Goal: Transaction & Acquisition: Purchase product/service

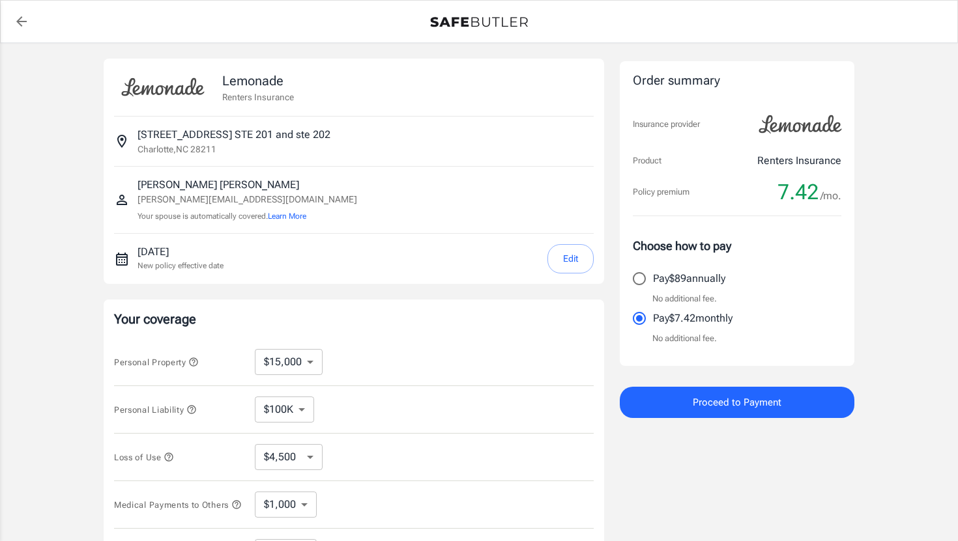
select select "15000"
select select "500"
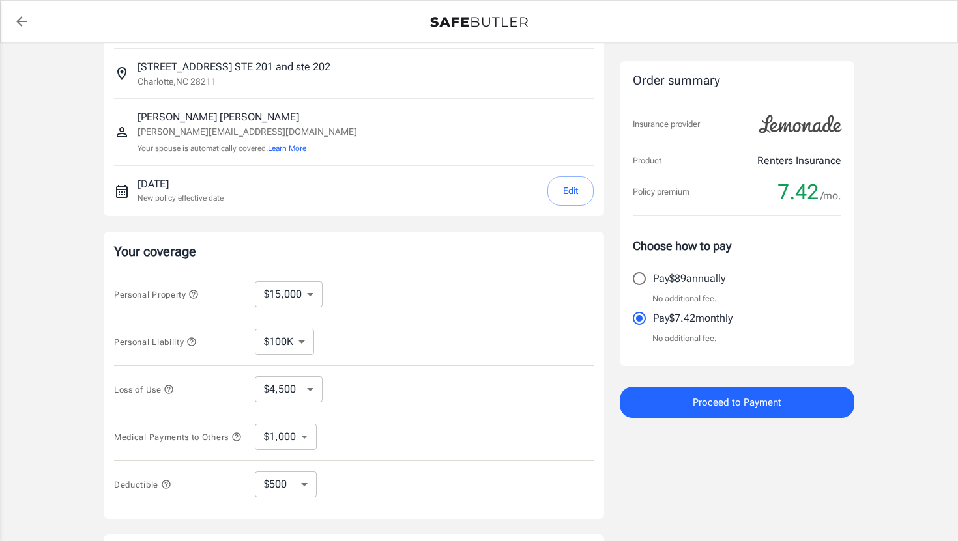
scroll to position [75, 0]
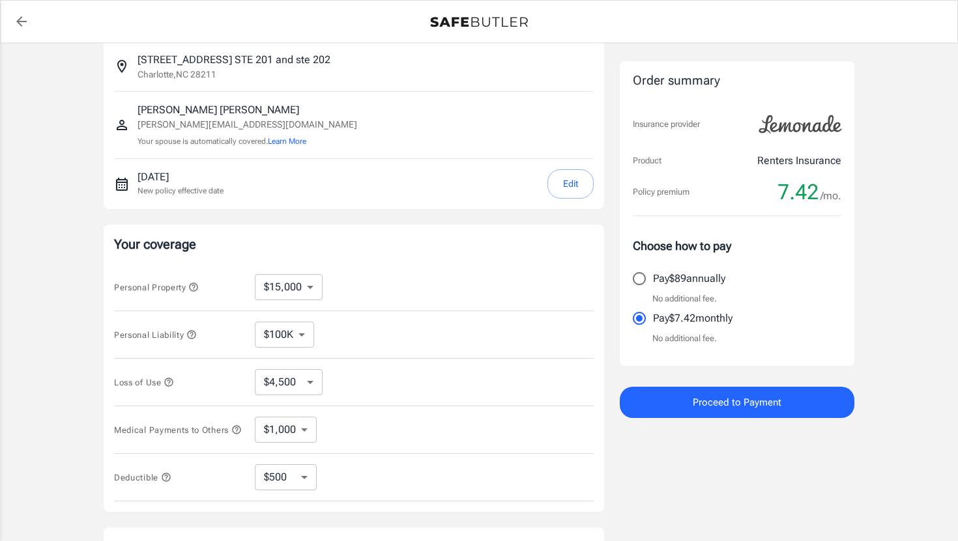
click at [312, 294] on select "$10,000 $15,000 $20,000 $25,000 $30,000 $40,000 $50,000 $100K $150K $200K $250K" at bounding box center [289, 287] width 68 height 26
select select "20000"
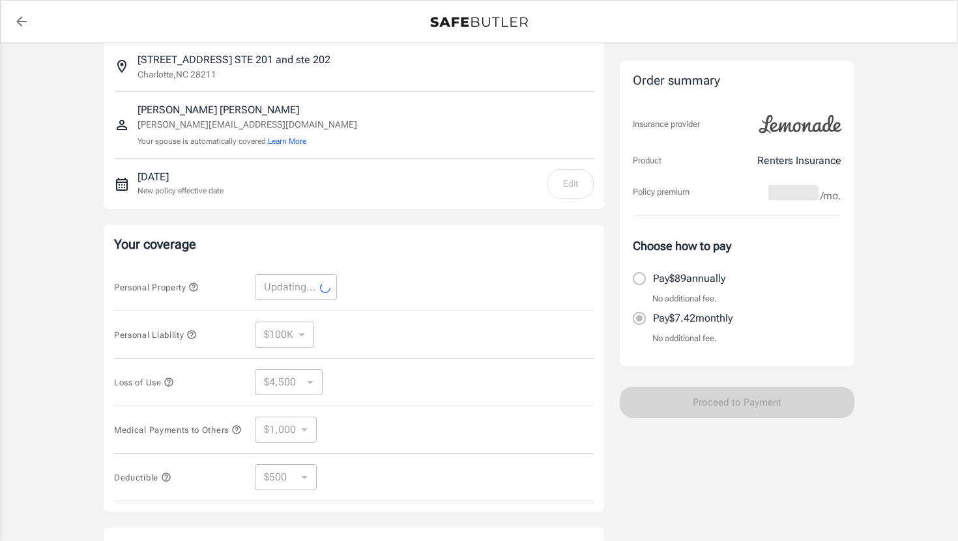
select select "20000"
select select "6000"
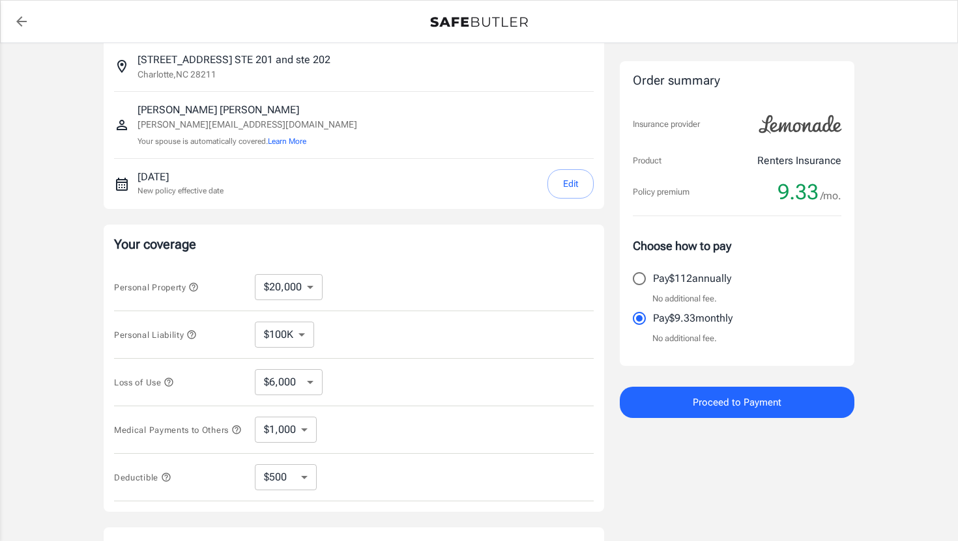
click at [304, 334] on select "$100K $300K $500K" at bounding box center [284, 335] width 59 height 26
select select "300000"
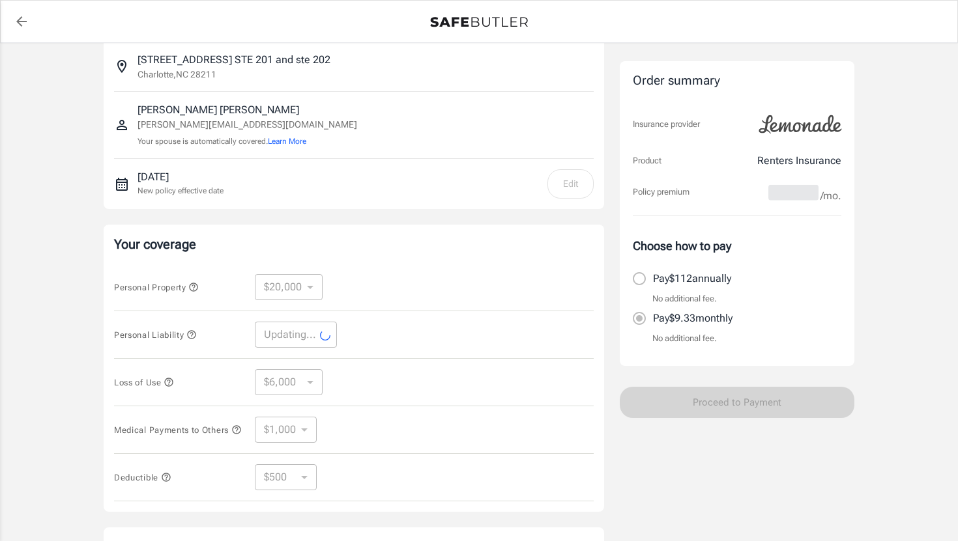
select select "300000"
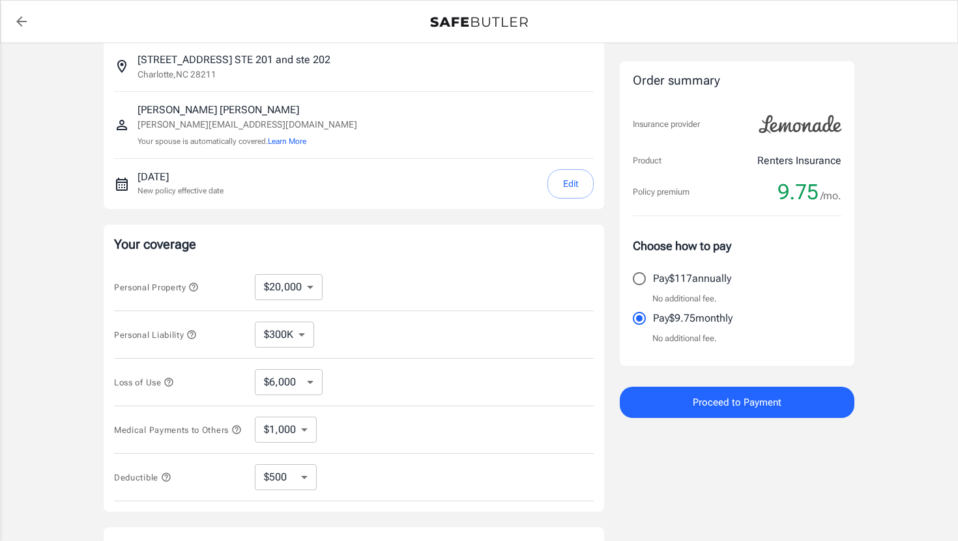
click at [308, 381] on select "$6,000 $9,000 $15,000 $24,000 $36,000 $54,000 $81,000 $120K $177K $198K" at bounding box center [289, 382] width 68 height 26
click at [255, 369] on select "$6,000 $9,000 $15,000 $24,000 $36,000 $54,000 $81,000 $120K $177K $198K" at bounding box center [289, 382] width 68 height 26
click at [170, 384] on icon "button" at bounding box center [169, 382] width 10 height 10
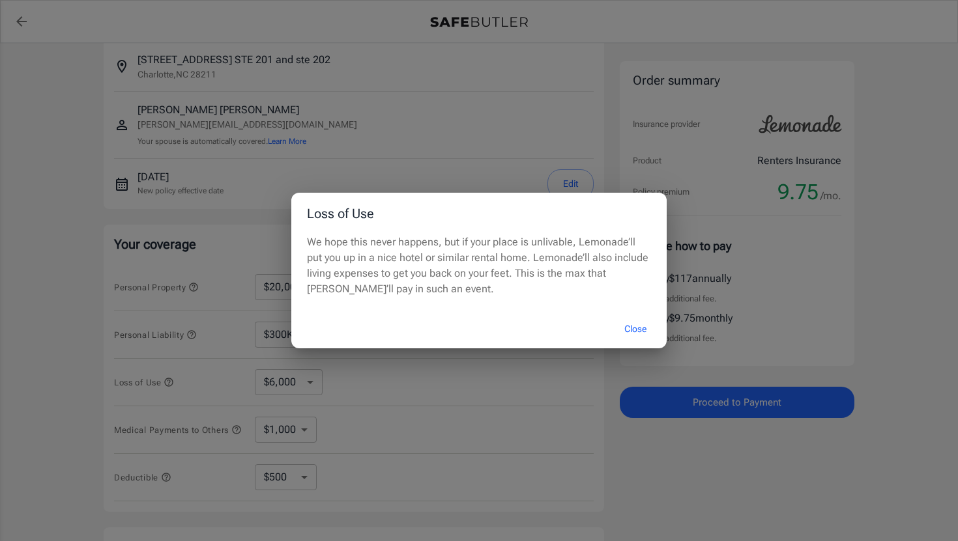
click at [356, 396] on div "Loss of Use We hope this never happens, but if your place is unlivable, Lemonad…" at bounding box center [479, 270] width 958 height 541
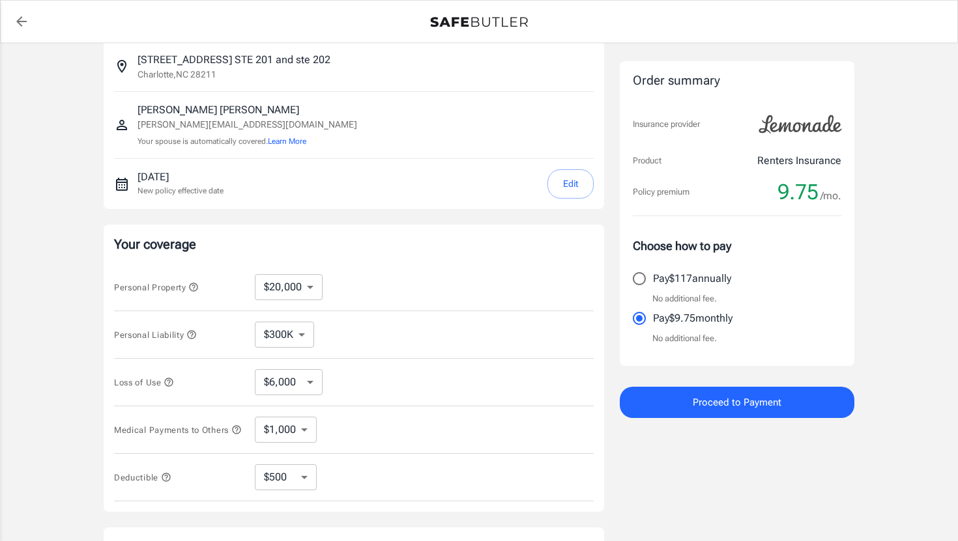
click at [231, 435] on icon "button" at bounding box center [236, 430] width 10 height 10
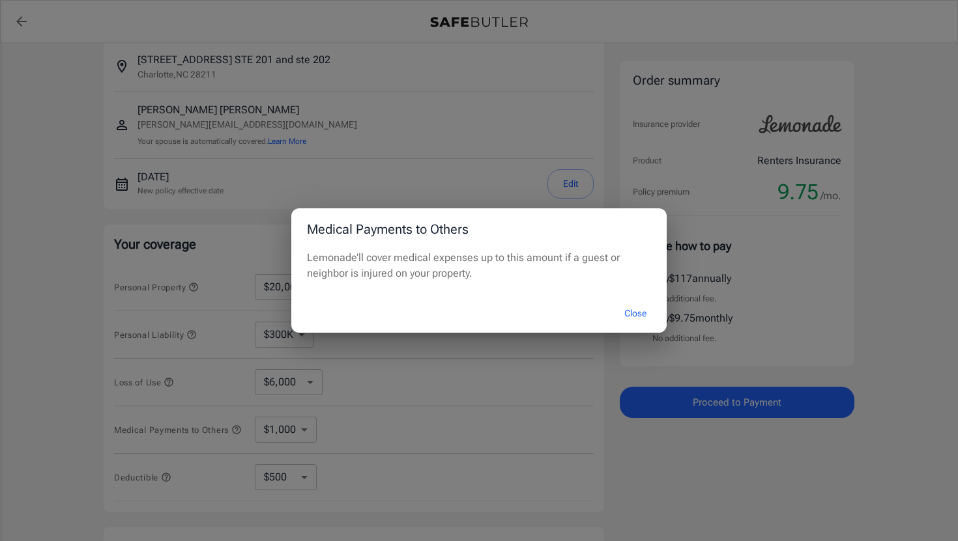
click at [310, 435] on div "Medical Payments to Others Lemonade’ll cover medical expenses up to this amount…" at bounding box center [479, 270] width 958 height 541
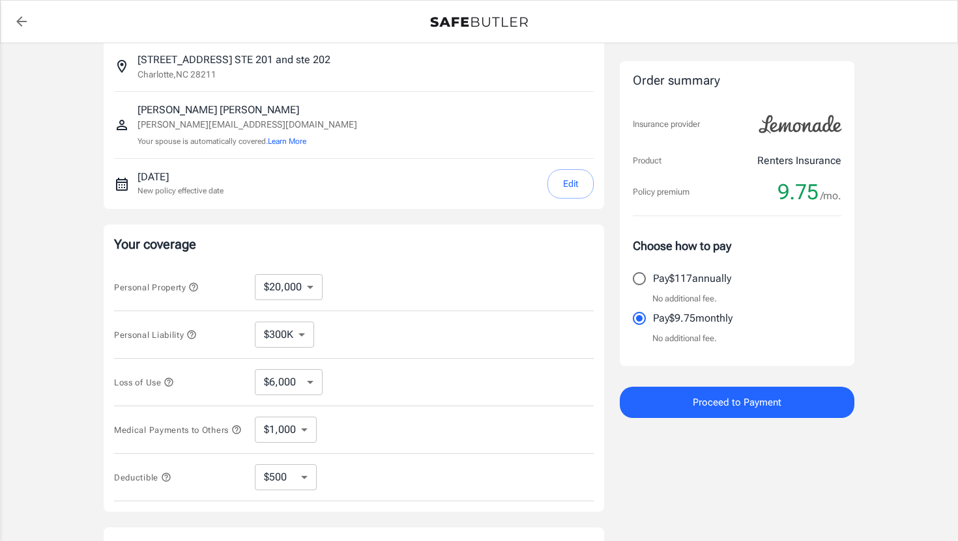
click at [301, 435] on select "$1,000 $3,000 $5,000" at bounding box center [286, 430] width 62 height 26
select select "3000"
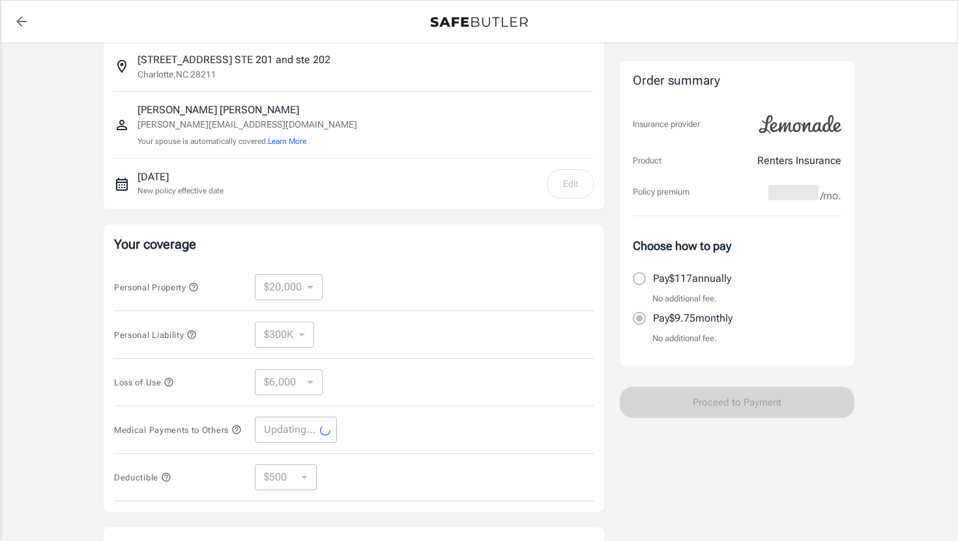
select select "3000"
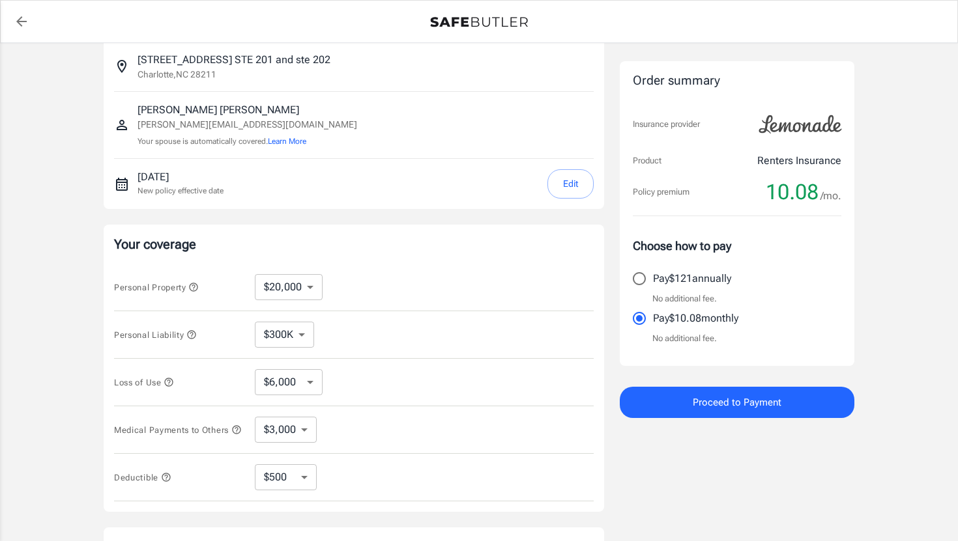
click at [304, 480] on select "$250 $500 $1,000 $2,500" at bounding box center [286, 478] width 62 height 26
select select "250"
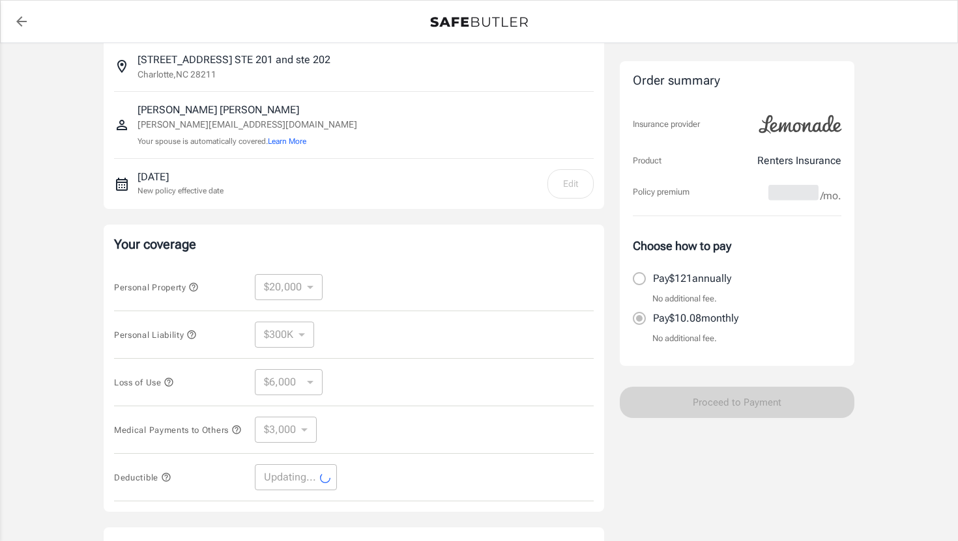
select select "250"
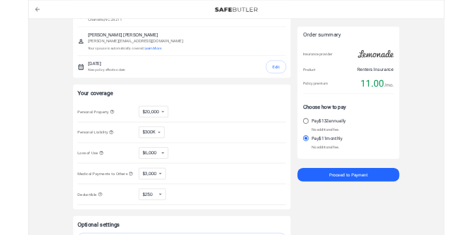
scroll to position [99, 0]
